Goal: Check status: Check status

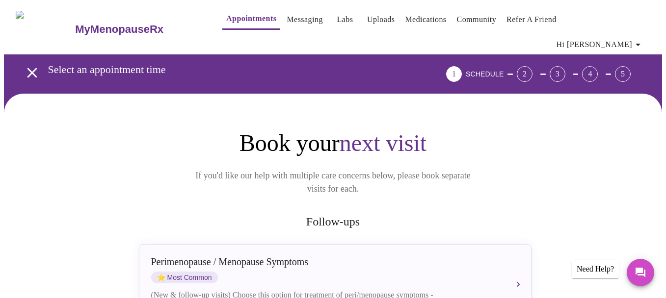
scroll to position [294, 0]
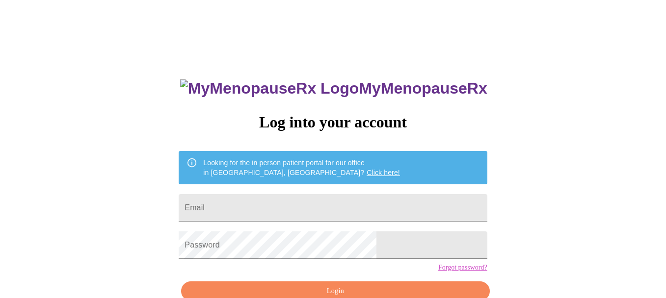
scroll to position [52, 0]
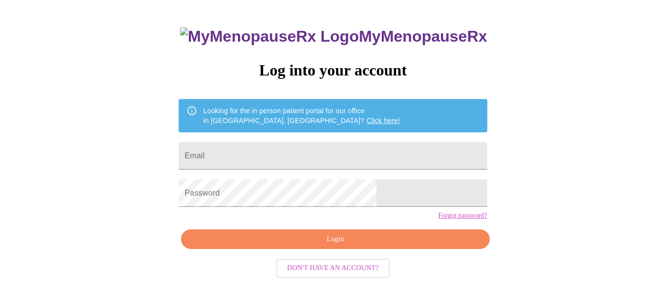
type input "morset819@gmail.com"
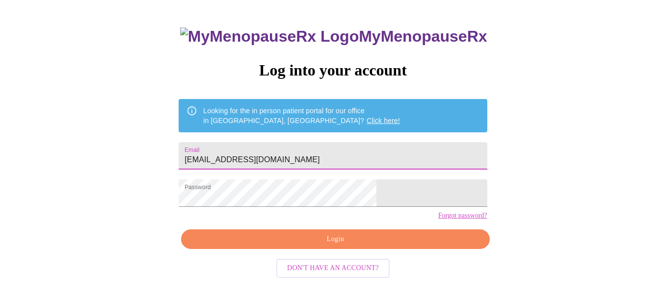
click at [354, 246] on span "Login" at bounding box center [334, 239] width 285 height 12
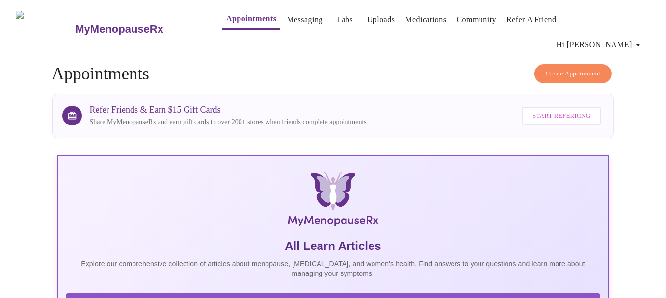
click at [336, 18] on link "Labs" at bounding box center [344, 20] width 16 height 14
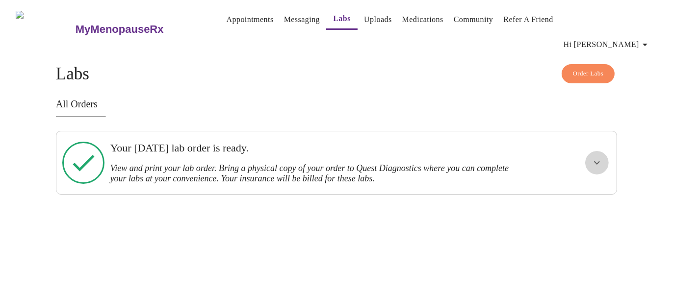
click at [598, 151] on button "show more" at bounding box center [597, 163] width 24 height 24
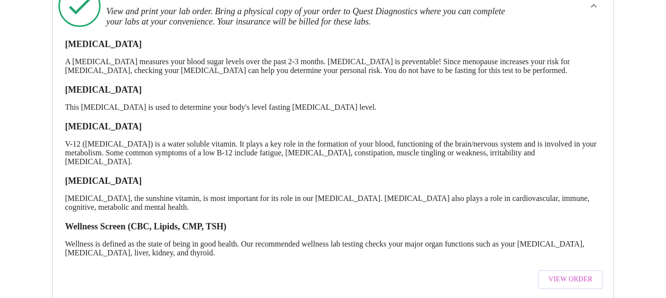
scroll to position [164, 0]
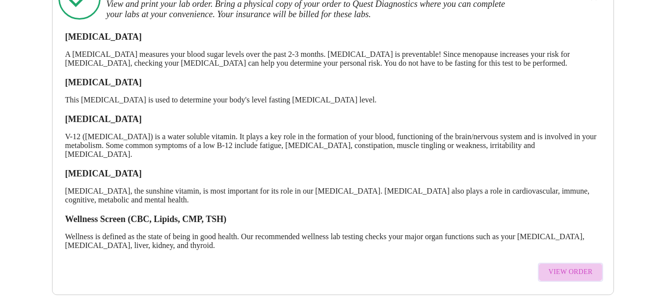
click at [579, 266] on span "View Order" at bounding box center [570, 272] width 44 height 12
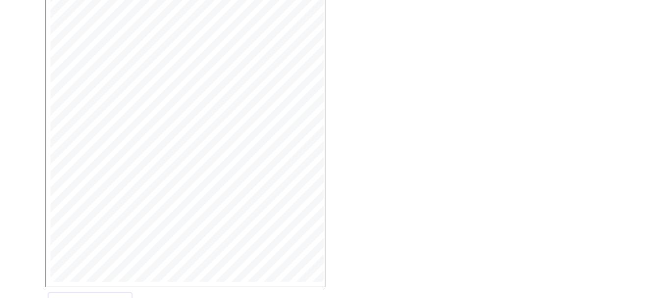
scroll to position [290, 0]
